Goal: Check status: Check status

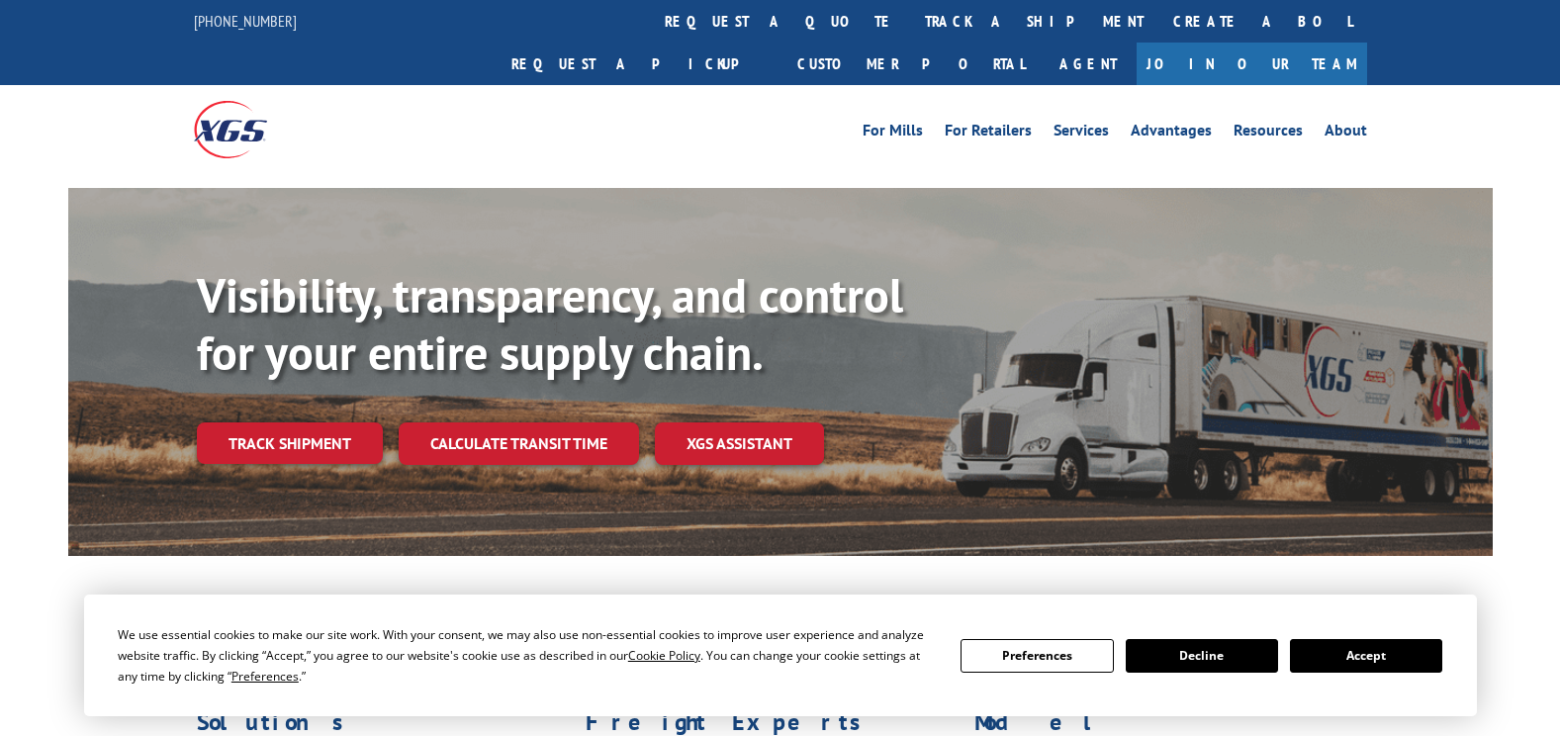
click at [910, 13] on link "track a shipment" at bounding box center [1034, 21] width 248 height 43
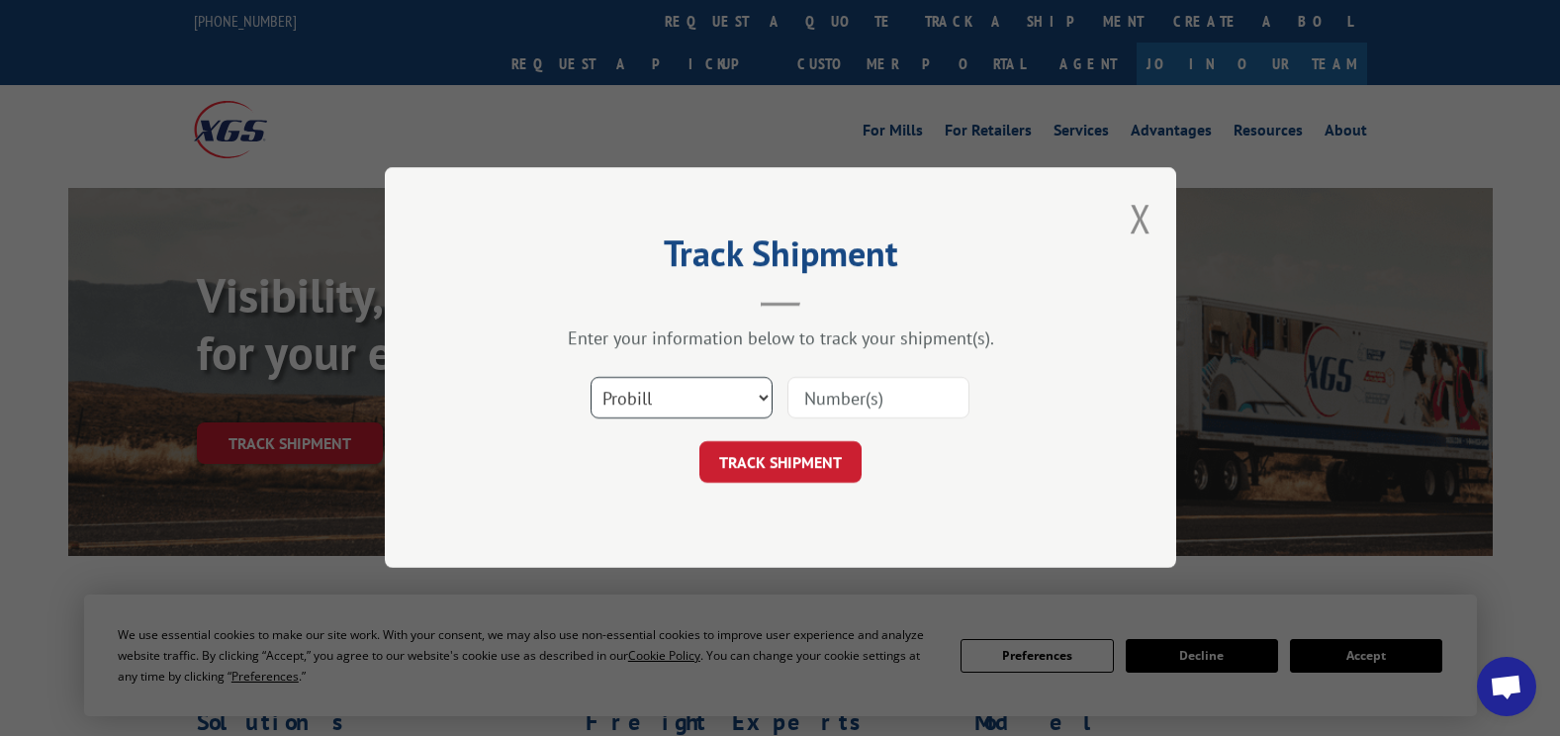
drag, startPoint x: 692, startPoint y: 396, endPoint x: 656, endPoint y: 422, distance: 44.5
click at [692, 396] on select "Select category... Probill BOL PO" at bounding box center [682, 399] width 182 height 42
select select "bol"
click at [591, 378] on select "Select category... Probill BOL PO" at bounding box center [682, 399] width 182 height 42
click at [811, 390] on input at bounding box center [878, 399] width 182 height 42
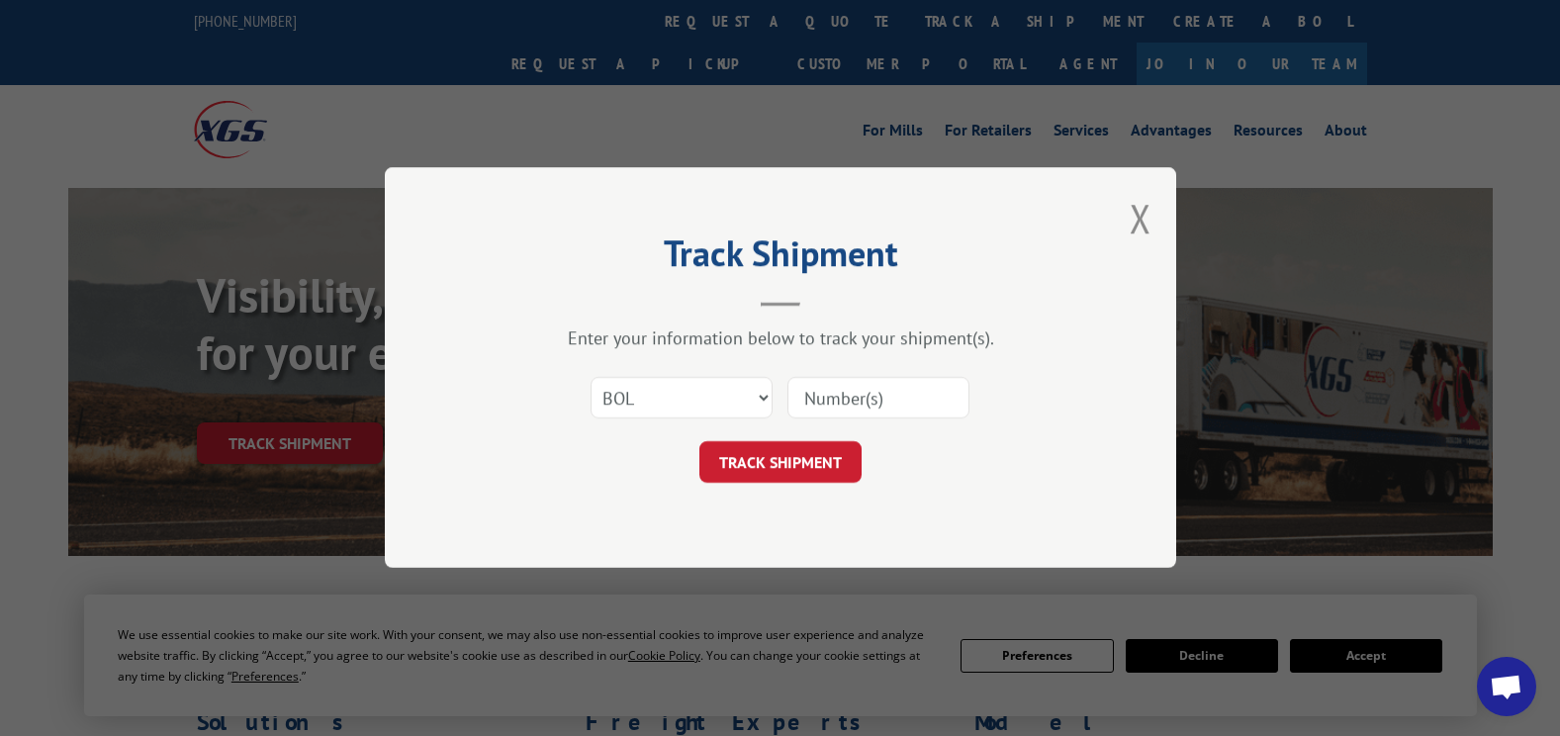
paste input "50868990"
type input "50868990"
drag, startPoint x: 752, startPoint y: 459, endPoint x: 791, endPoint y: 432, distance: 47.7
click at [752, 459] on button "TRACK SHIPMENT" at bounding box center [780, 463] width 162 height 42
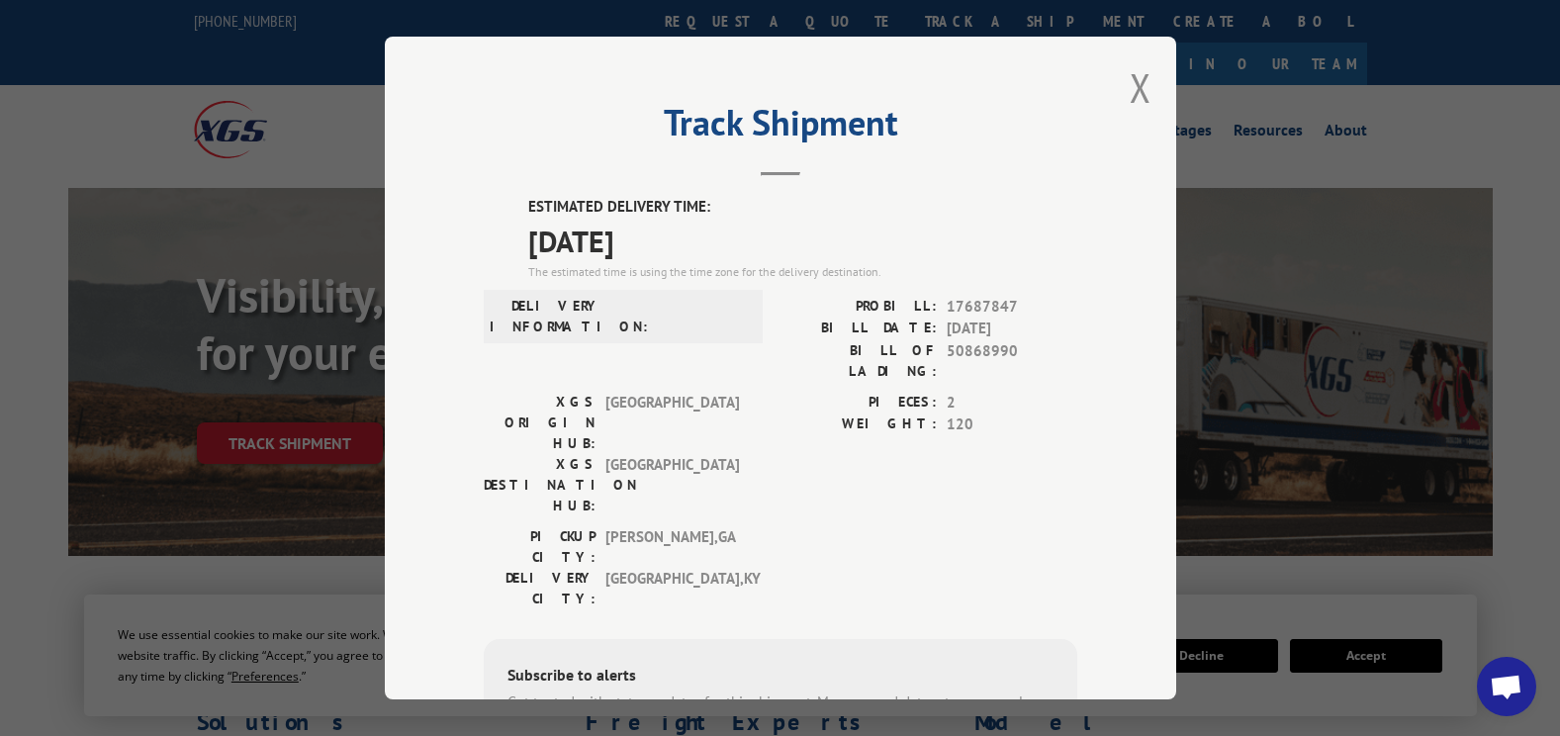
click at [1130, 93] on button "Close modal" at bounding box center [1141, 87] width 22 height 52
